Goal: Task Accomplishment & Management: Use online tool/utility

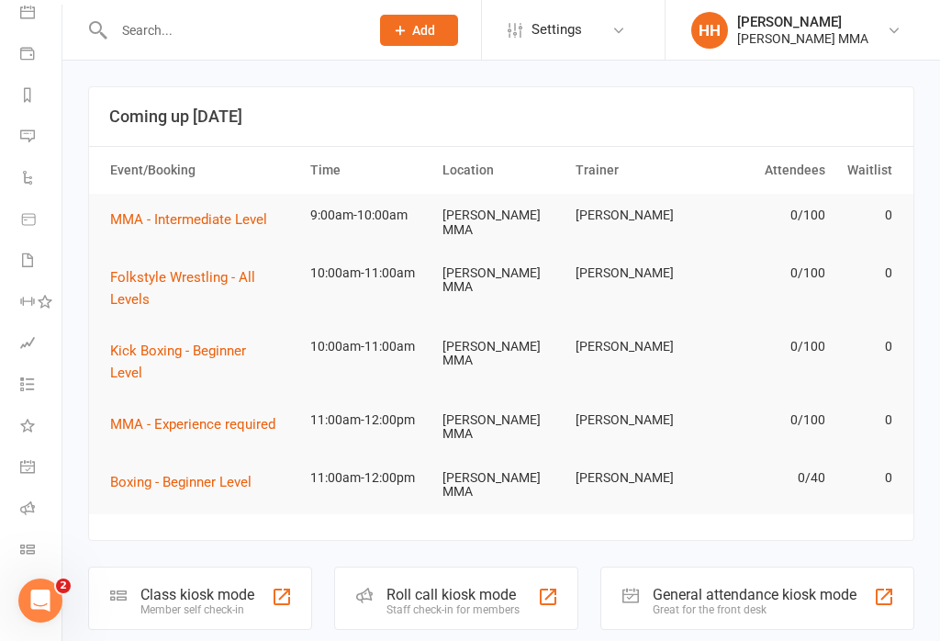
click at [30, 549] on icon at bounding box center [27, 549] width 15 height 15
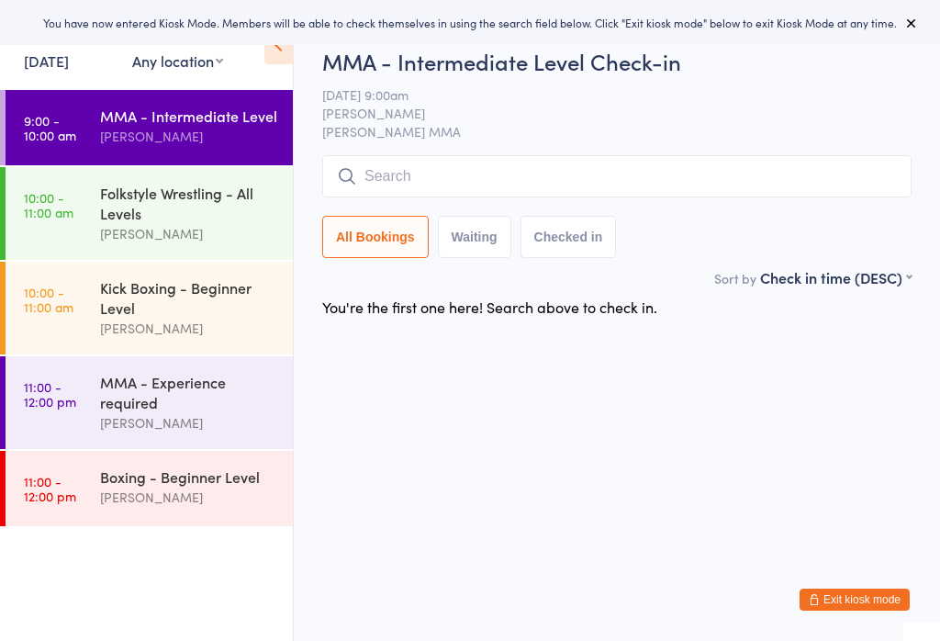
click at [196, 302] on div "Kick Boxing - Beginner Level" at bounding box center [188, 297] width 177 height 40
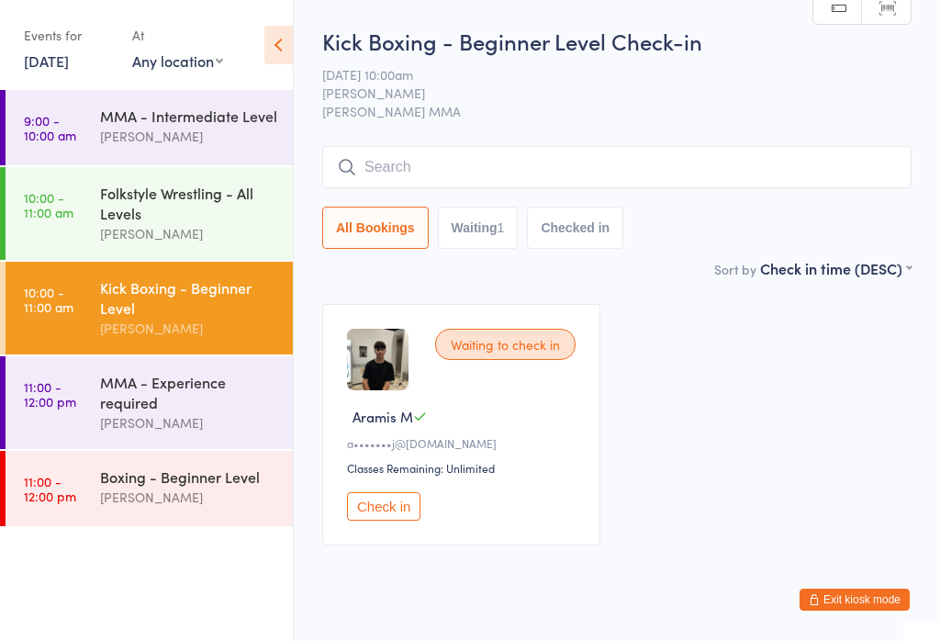
click at [81, 198] on link "10:00 - 11:00 am Folkstyle Wrestling - All Levels [PERSON_NAME]" at bounding box center [149, 213] width 287 height 93
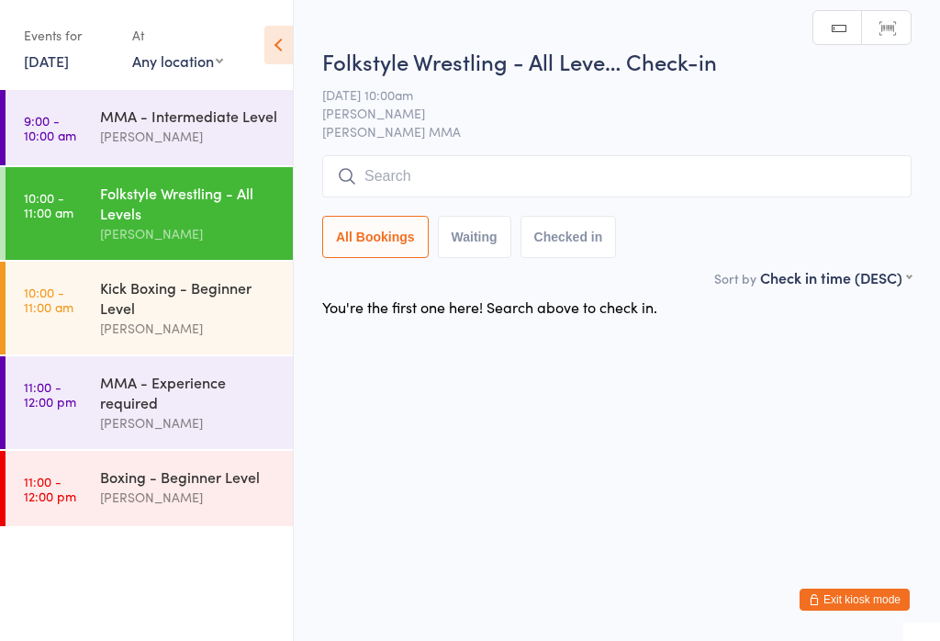
click at [399, 157] on input "search" at bounding box center [616, 176] width 589 height 42
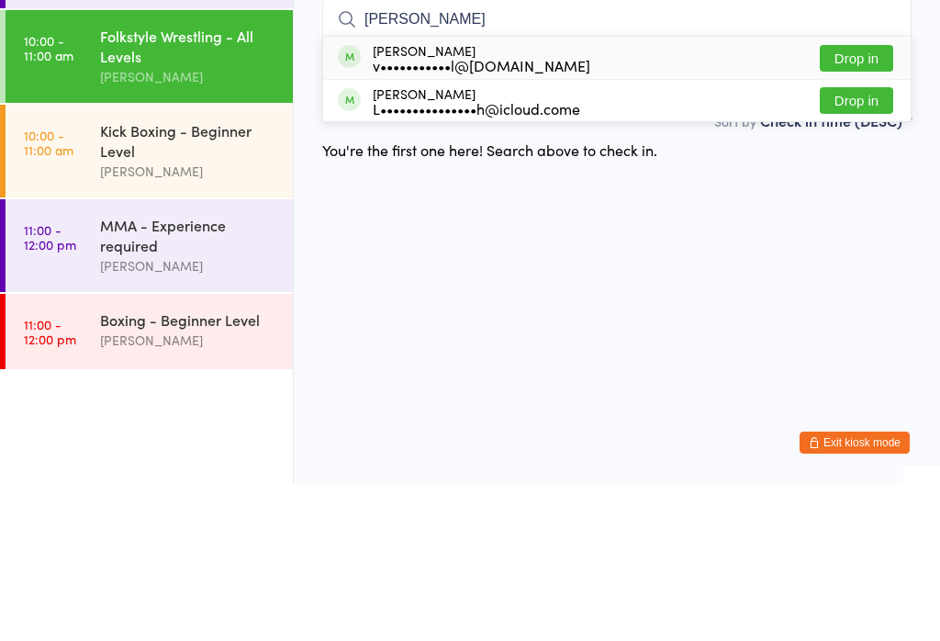
type input "[PERSON_NAME]"
click at [874, 202] on button "Drop in" at bounding box center [856, 215] width 73 height 27
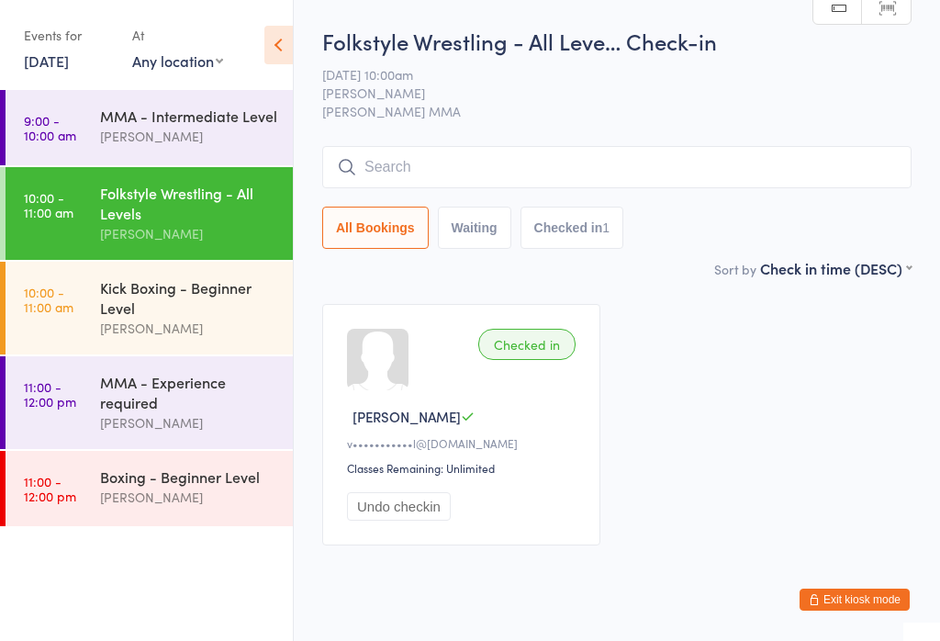
click at [679, 173] on input "search" at bounding box center [616, 167] width 589 height 42
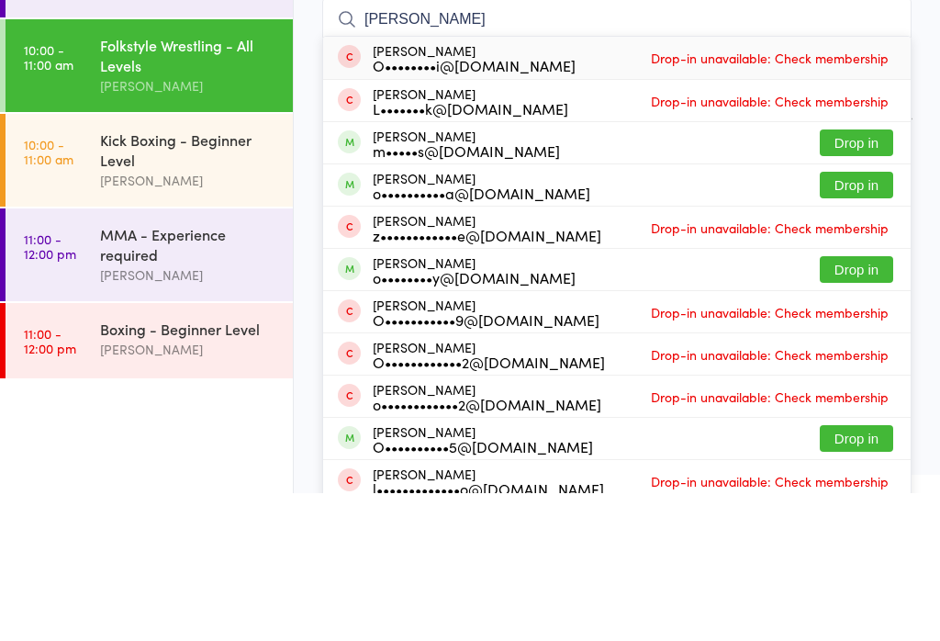
type input "[PERSON_NAME]"
click at [865, 277] on button "Drop in" at bounding box center [856, 290] width 73 height 27
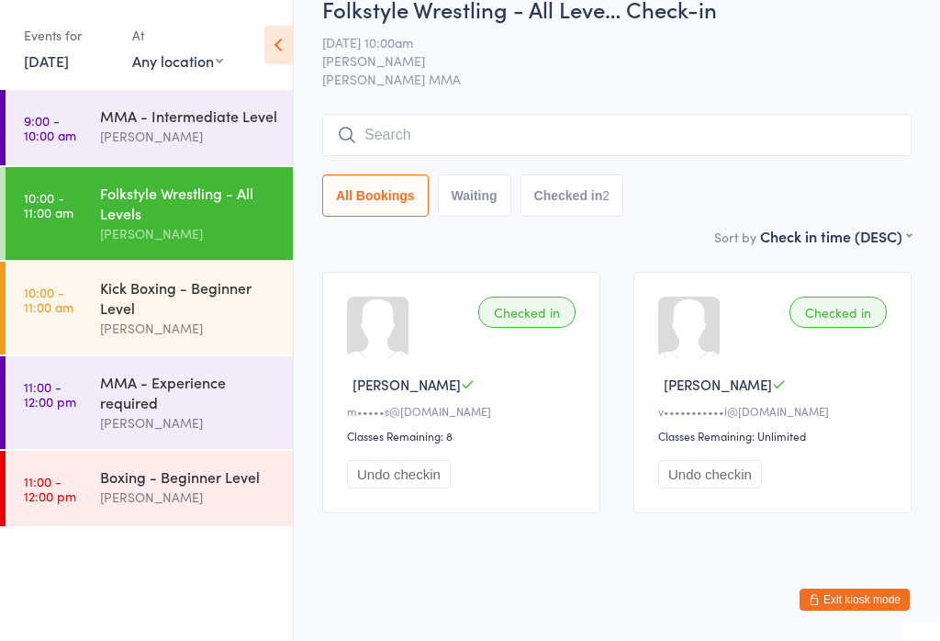
click at [146, 334] on div "[PERSON_NAME]" at bounding box center [188, 328] width 177 height 21
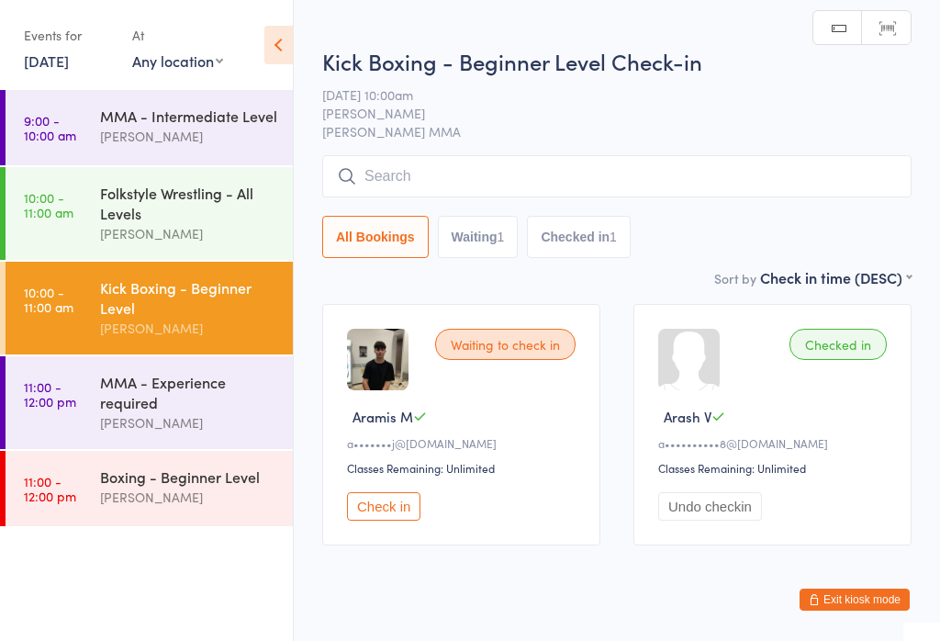
click at [782, 179] on input "search" at bounding box center [616, 176] width 589 height 42
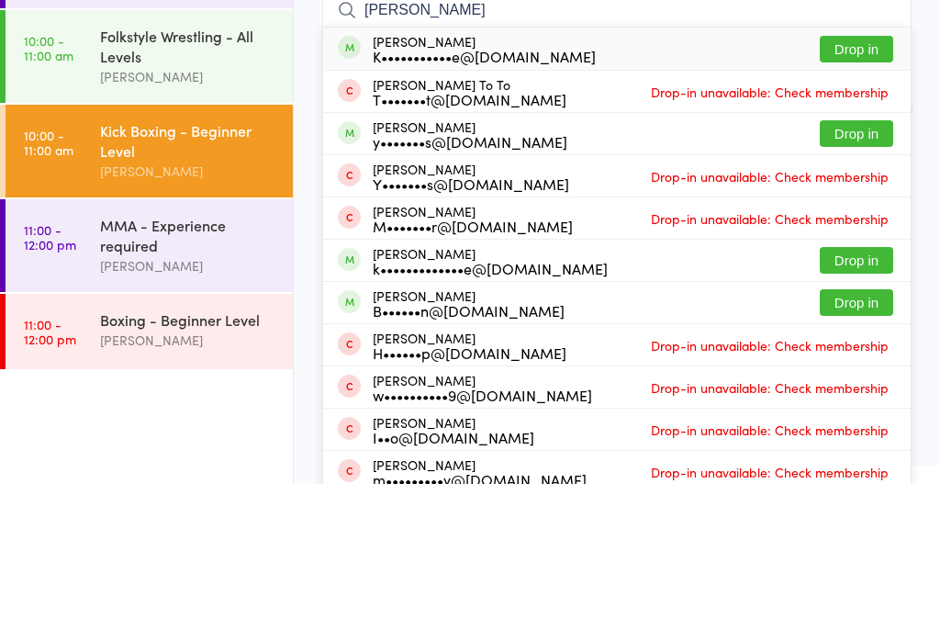
type input "[PERSON_NAME]"
click at [859, 193] on button "Drop in" at bounding box center [856, 206] width 73 height 27
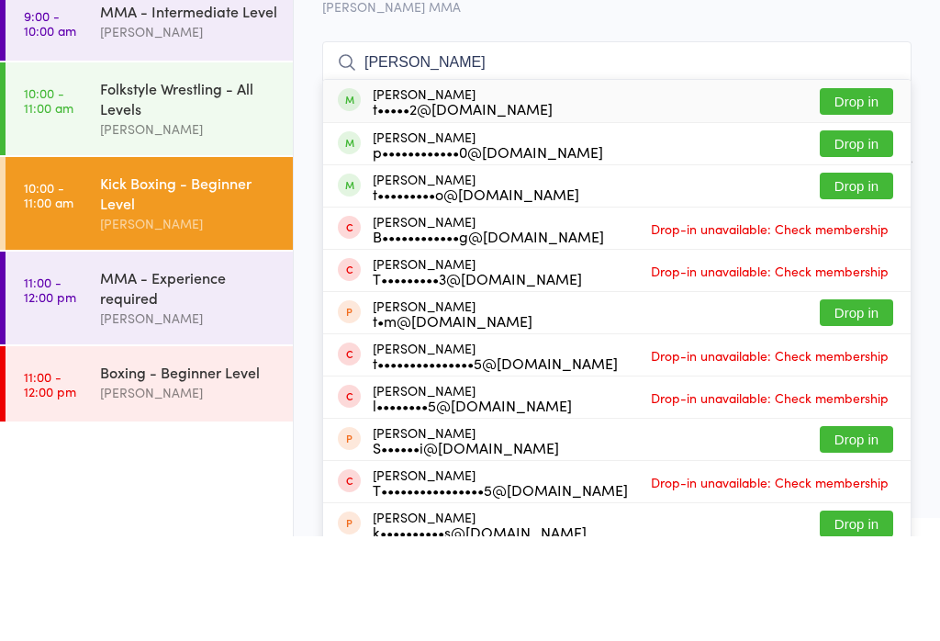
type input "[PERSON_NAME]"
click at [854, 277] on button "Drop in" at bounding box center [856, 290] width 73 height 27
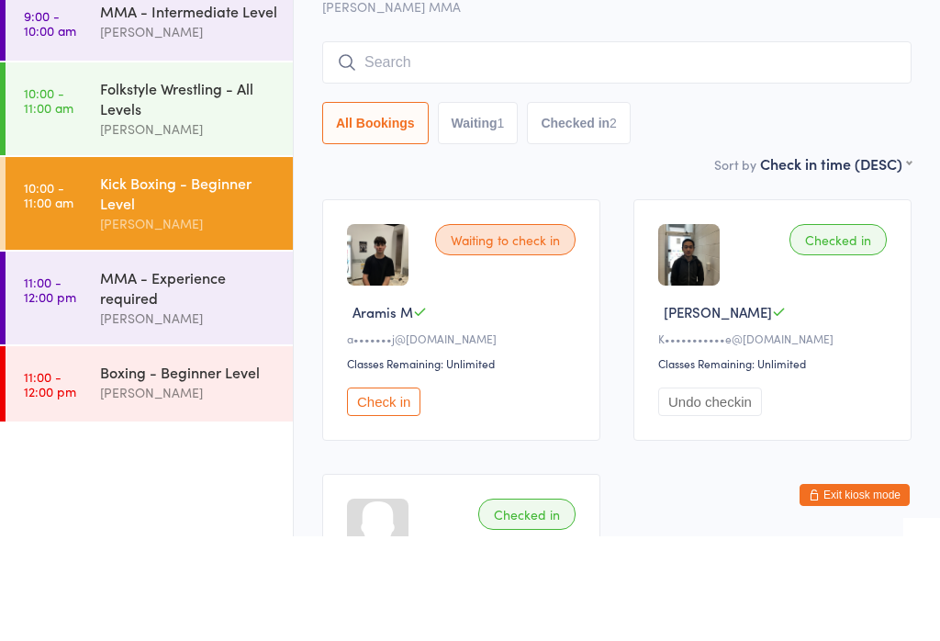
scroll to position [105, 0]
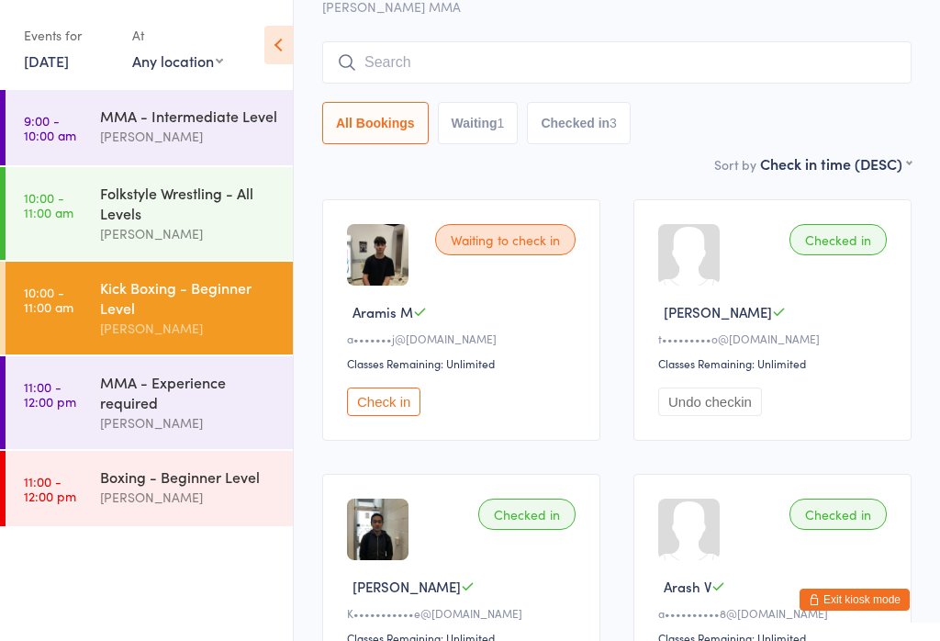
click at [468, 44] on input "search" at bounding box center [616, 62] width 589 height 42
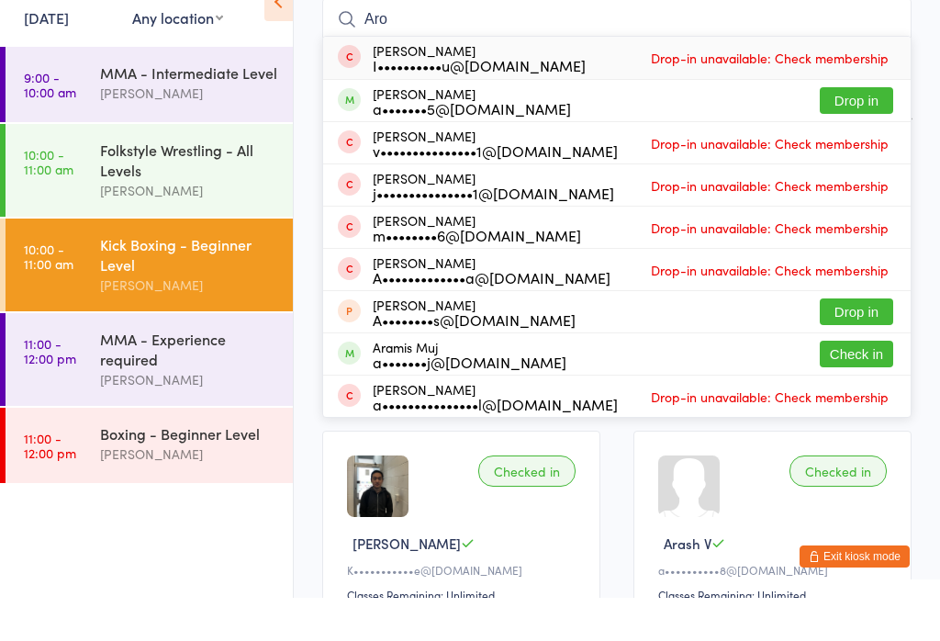
type input "Aro"
click at [845, 130] on button "Drop in" at bounding box center [856, 143] width 73 height 27
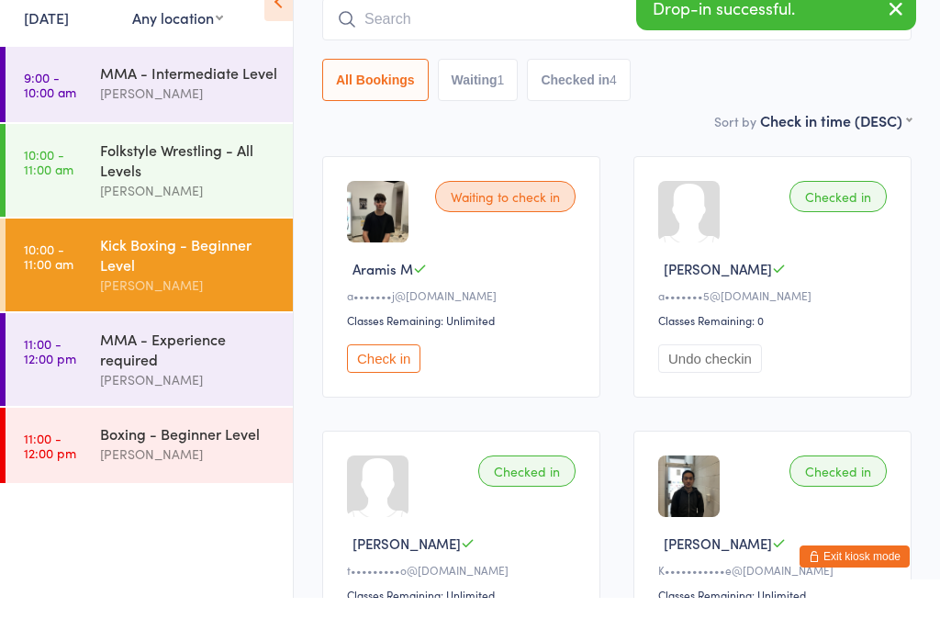
scroll to position [148, 0]
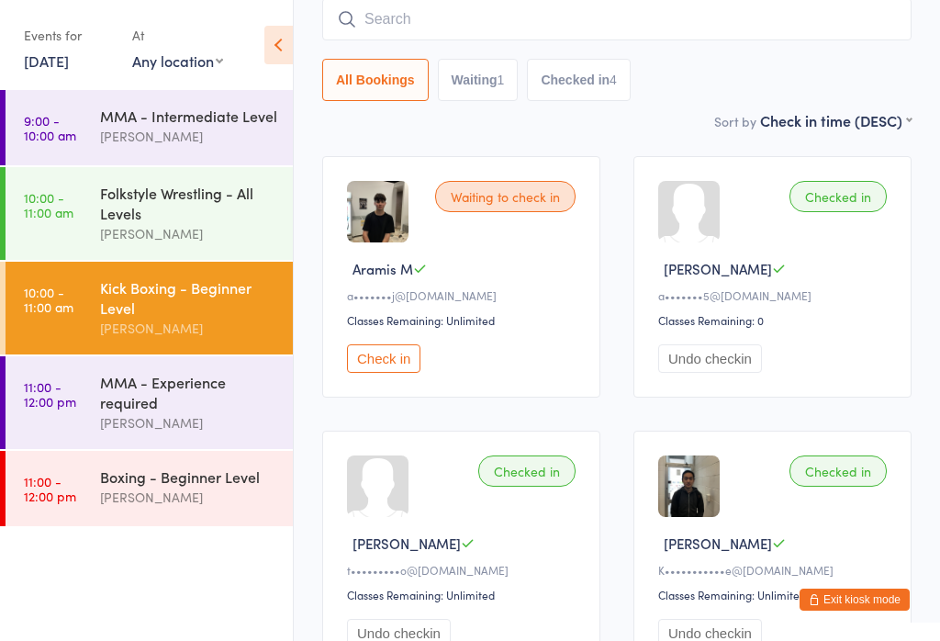
click at [533, 19] on input "search" at bounding box center [616, 19] width 589 height 42
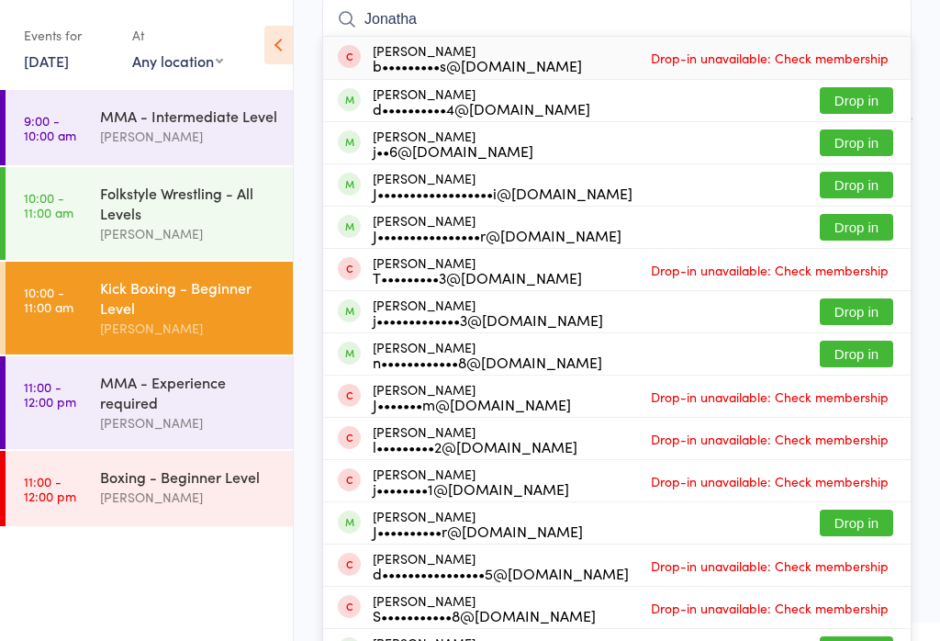
type input "Jonatha"
click at [849, 186] on button "Drop in" at bounding box center [856, 185] width 73 height 27
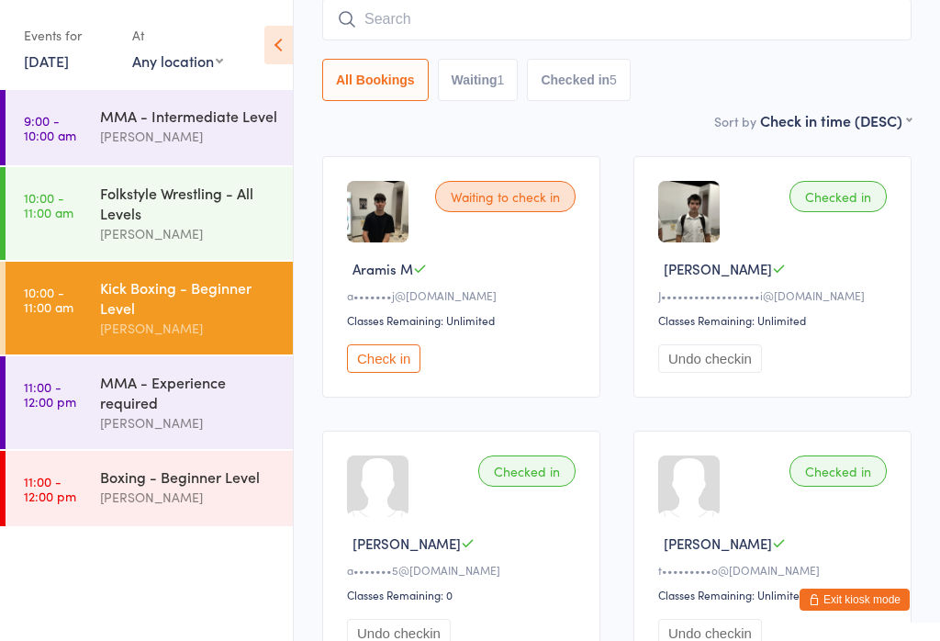
click at [407, 19] on input "search" at bounding box center [616, 19] width 589 height 42
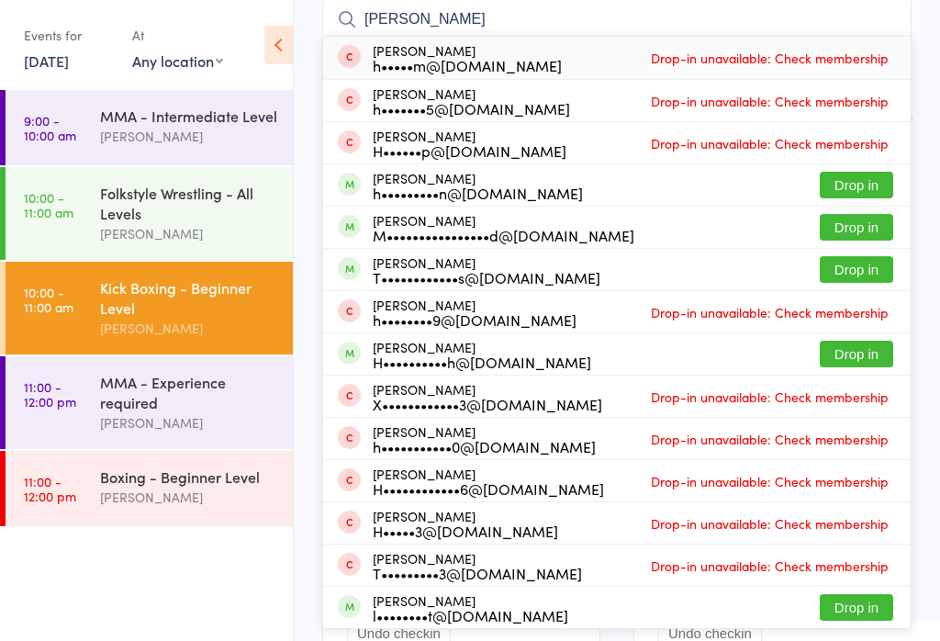
type input "[PERSON_NAME]"
click at [830, 173] on button "Drop in" at bounding box center [856, 185] width 73 height 27
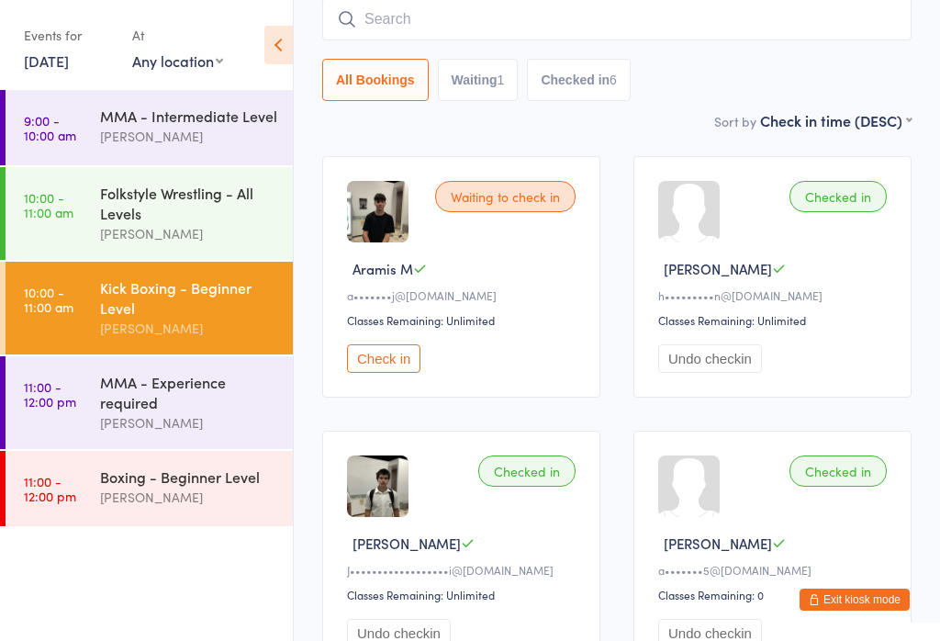
click at [276, 217] on div "Folkstyle Wrestling - All Levels" at bounding box center [188, 203] width 177 height 40
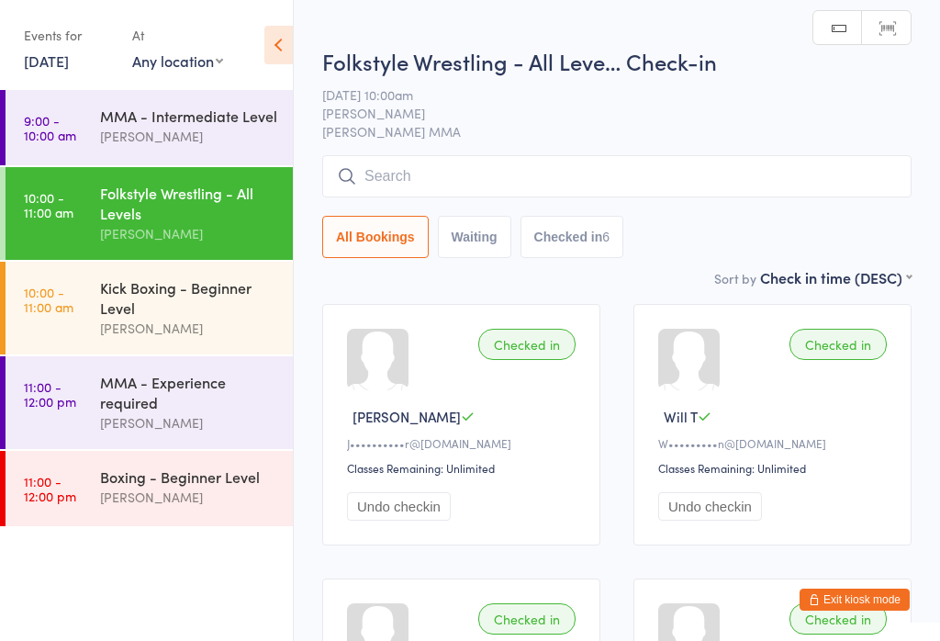
click at [648, 165] on input "search" at bounding box center [616, 176] width 589 height 42
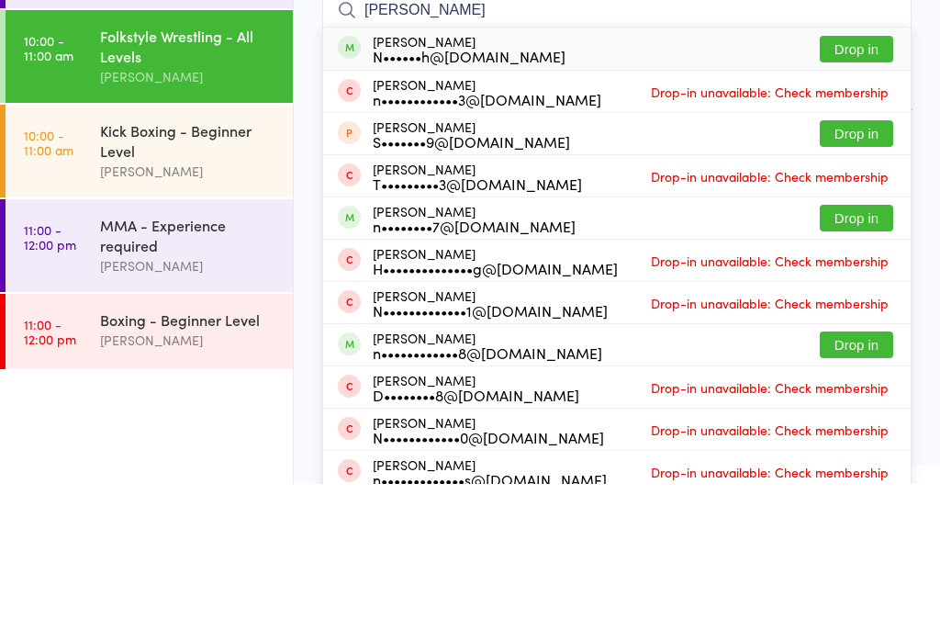
type input "[PERSON_NAME]"
click at [859, 193] on button "Drop in" at bounding box center [856, 206] width 73 height 27
